Goal: Task Accomplishment & Management: Use online tool/utility

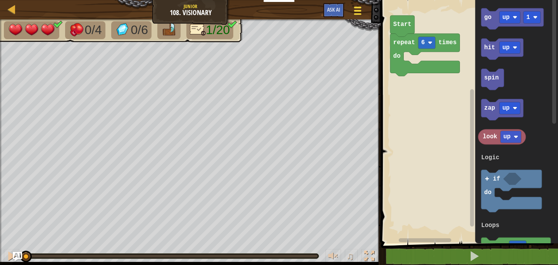
click at [358, 10] on div at bounding box center [357, 10] width 10 height 11
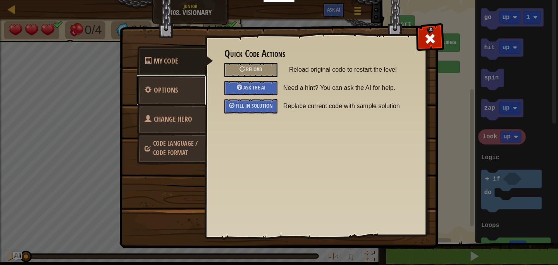
click at [182, 96] on link "Options" at bounding box center [171, 90] width 69 height 30
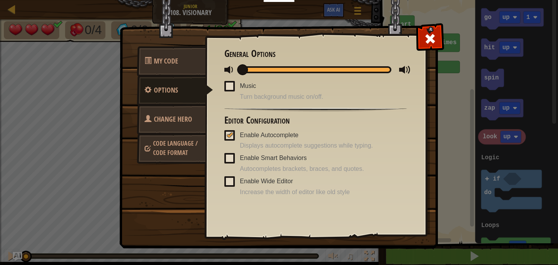
click at [182, 145] on span "Code Language / Code Format" at bounding box center [175, 148] width 45 height 18
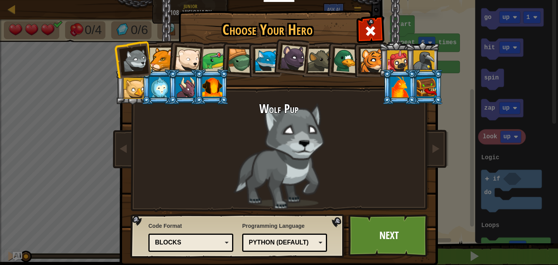
click at [195, 244] on div "Blocks" at bounding box center [188, 242] width 67 height 9
click at [379, 231] on link "Next" at bounding box center [389, 235] width 81 height 43
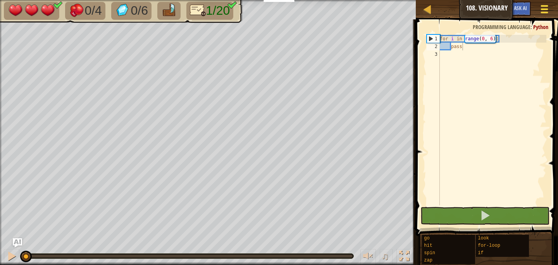
click at [543, 3] on div at bounding box center [544, 8] width 10 height 11
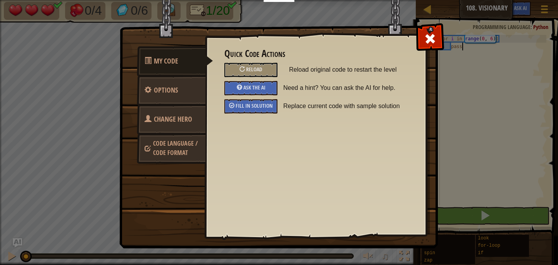
click at [278, 103] on div "Fill in solution" at bounding box center [251, 106] width 65 height 14
click at [269, 104] on span "Fill in solution" at bounding box center [254, 105] width 37 height 7
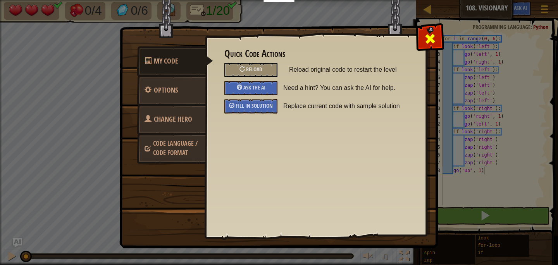
click at [430, 36] on span at bounding box center [430, 39] width 12 height 12
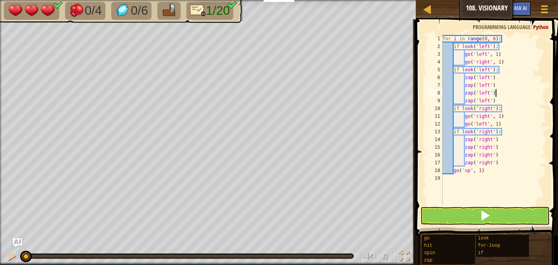
click at [516, 95] on div "for i in range ( 0 , 6 ) : if look ( 'left' ) : go ( 'left' , 1 ) go ( 'right' …" at bounding box center [493, 128] width 105 height 186
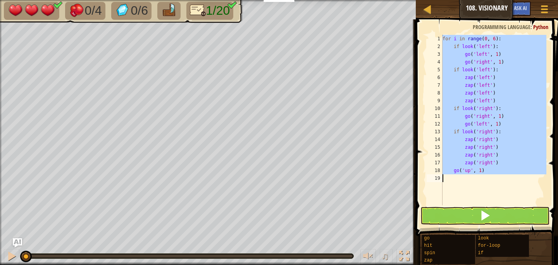
click at [459, 54] on div "for i in range ( 0 , 6 ) : if look ( 'left' ) : go ( 'left' , 1 ) go ( 'right' …" at bounding box center [493, 128] width 105 height 186
type textarea "go('left', 1)"
